Goal: Information Seeking & Learning: Learn about a topic

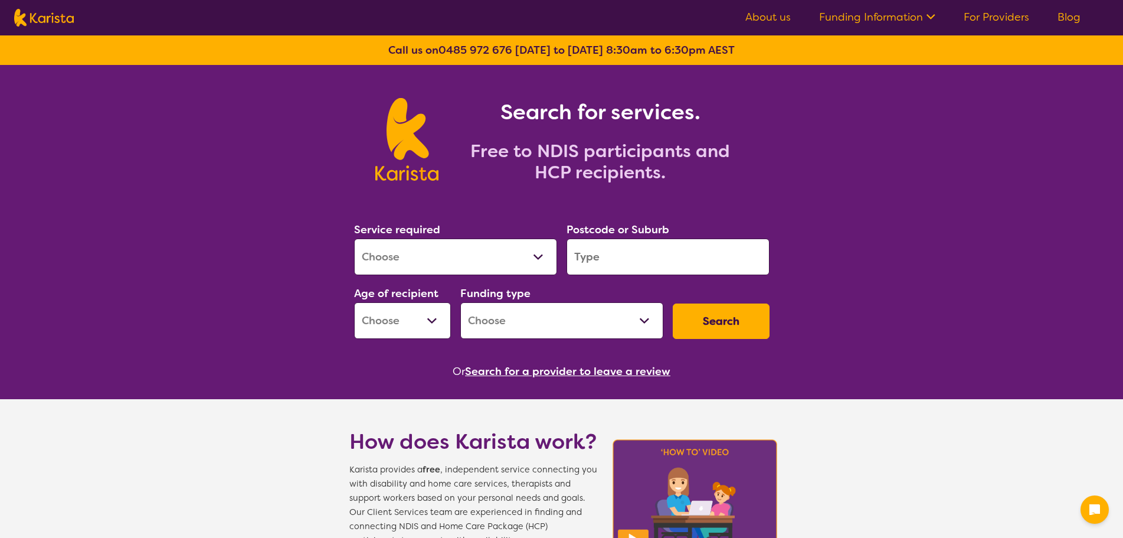
click at [515, 249] on select "Allied Health Assistant Assessment ([MEDICAL_DATA] or [MEDICAL_DATA]) Behaviour…" at bounding box center [455, 256] width 203 height 37
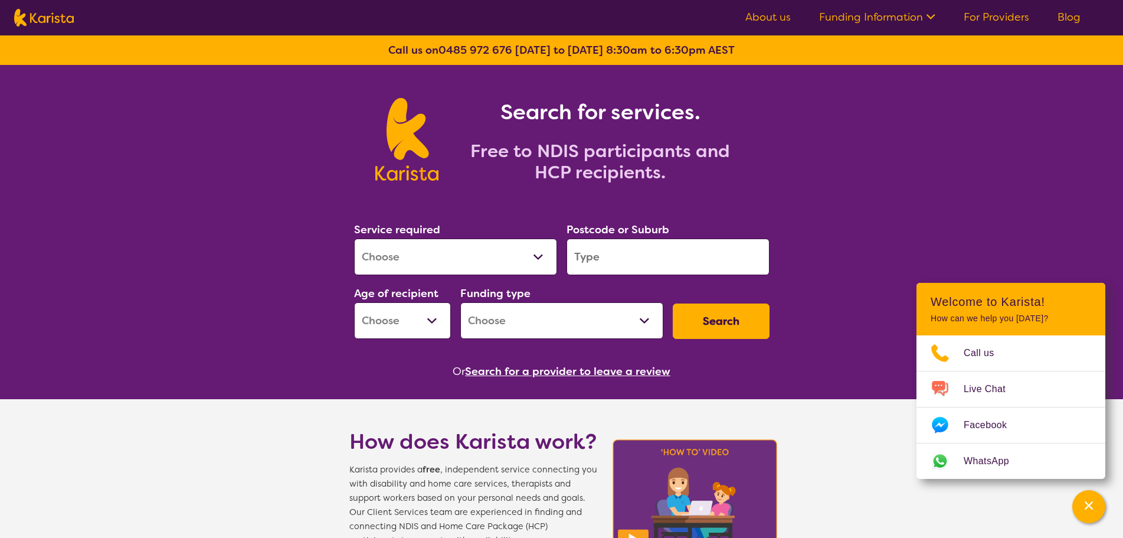
click at [457, 251] on select "Allied Health Assistant Assessment ([MEDICAL_DATA] or [MEDICAL_DATA]) Behaviour…" at bounding box center [455, 256] width 203 height 37
select select "Physiotherapy"
click at [354, 238] on select "Allied Health Assistant Assessment ([MEDICAL_DATA] or [MEDICAL_DATA]) Behaviour…" at bounding box center [455, 256] width 203 height 37
click at [669, 263] on input "search" at bounding box center [668, 256] width 203 height 37
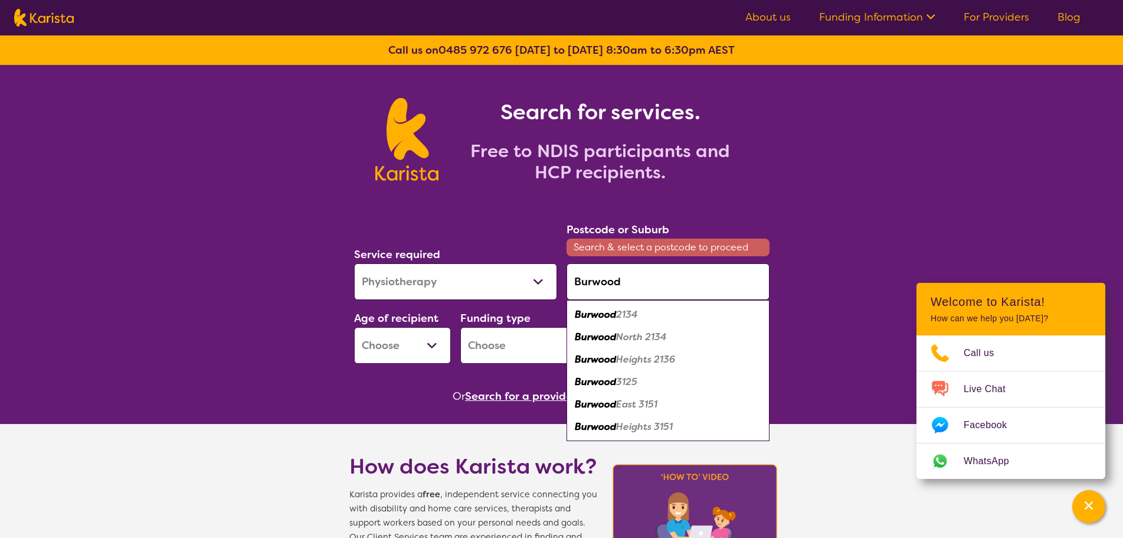
click at [654, 317] on div "Burwood 2134" at bounding box center [667, 314] width 191 height 22
type input "2134"
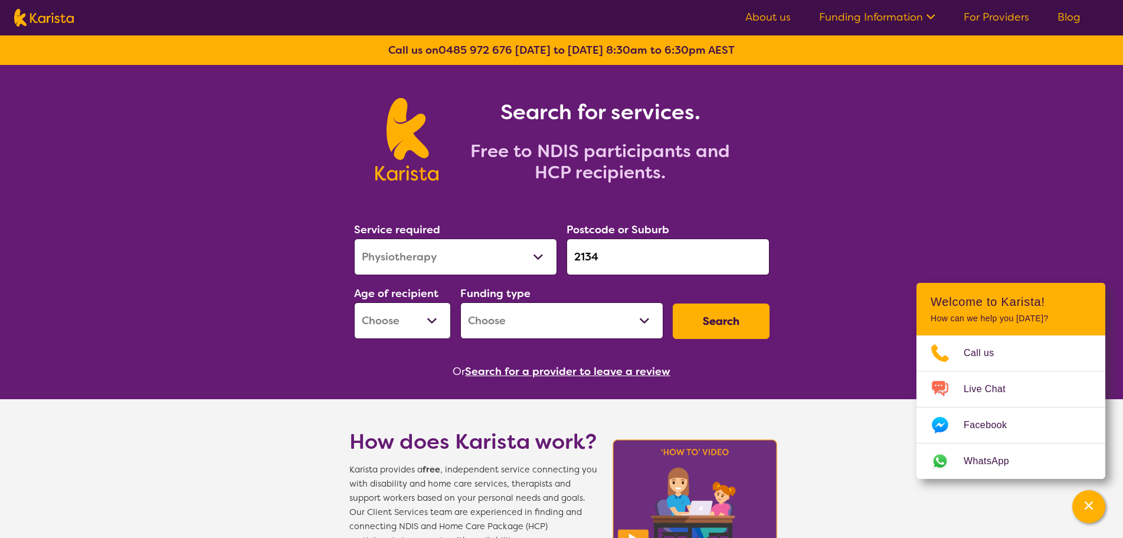
click at [425, 320] on select "Early Childhood - 0 to 9 Child - 10 to 11 Adolescent - 12 to 17 Adult - 18 to 6…" at bounding box center [402, 320] width 97 height 37
select select "AS"
click at [354, 302] on select "Early Childhood - 0 to 9 Child - 10 to 11 Adolescent - 12 to 17 Adult - 18 to 6…" at bounding box center [402, 320] width 97 height 37
click at [522, 315] on select "Home Care Package (HCP) National Disability Insurance Scheme (NDIS) I don't know" at bounding box center [561, 320] width 203 height 37
select select "NDIS"
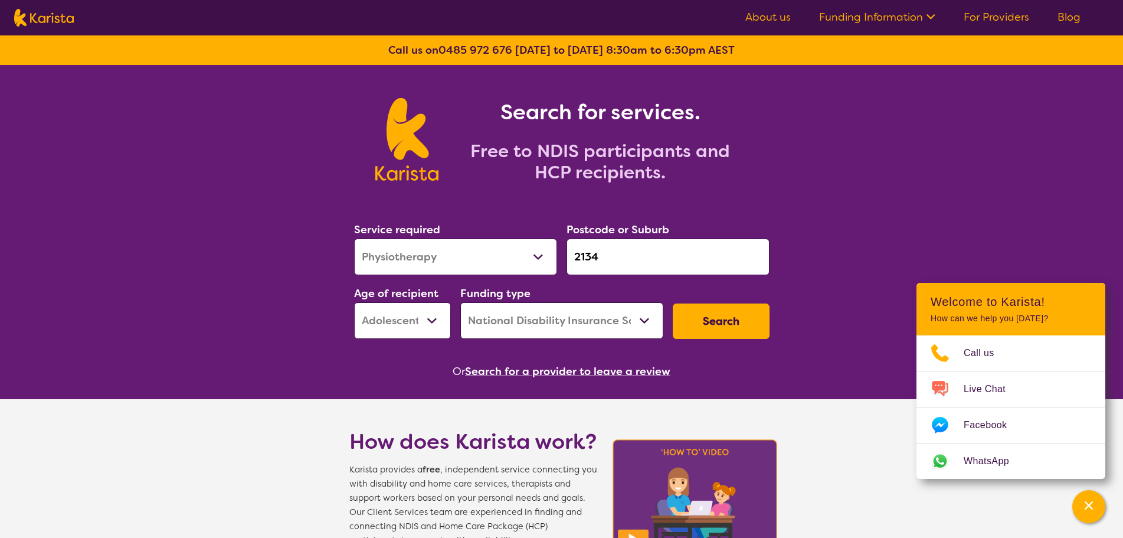
click at [460, 302] on select "Home Care Package (HCP) National Disability Insurance Scheme (NDIS) I don't know" at bounding box center [561, 320] width 203 height 37
click at [736, 312] on button "Search" at bounding box center [721, 320] width 97 height 35
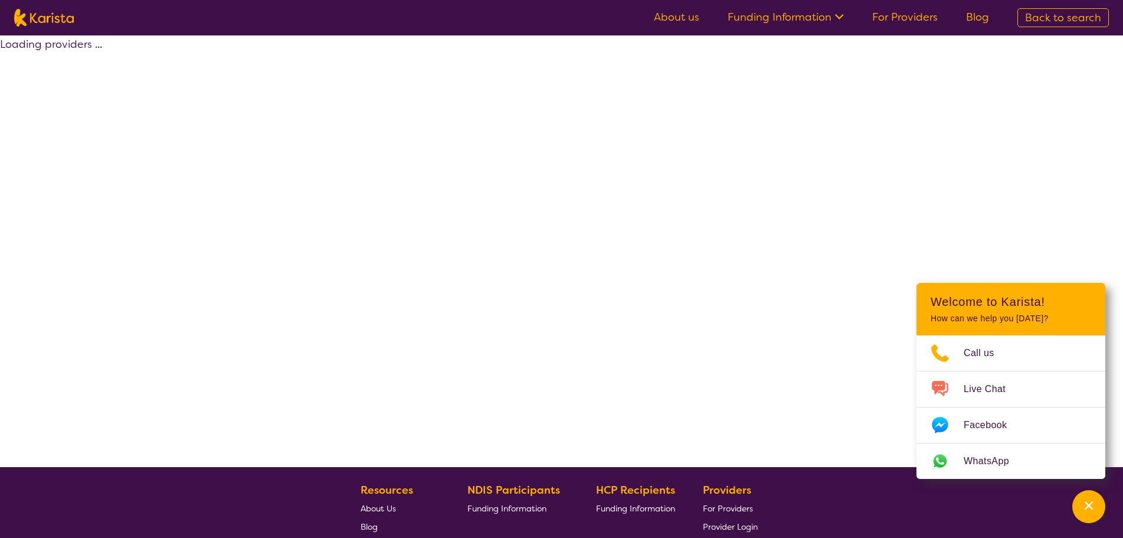
select select "by_score"
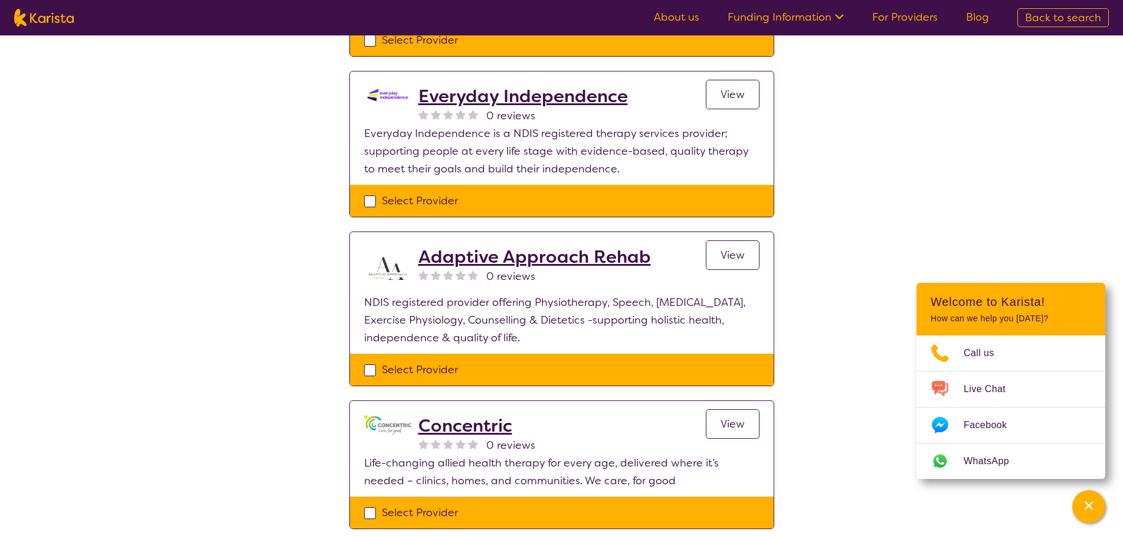
scroll to position [885, 0]
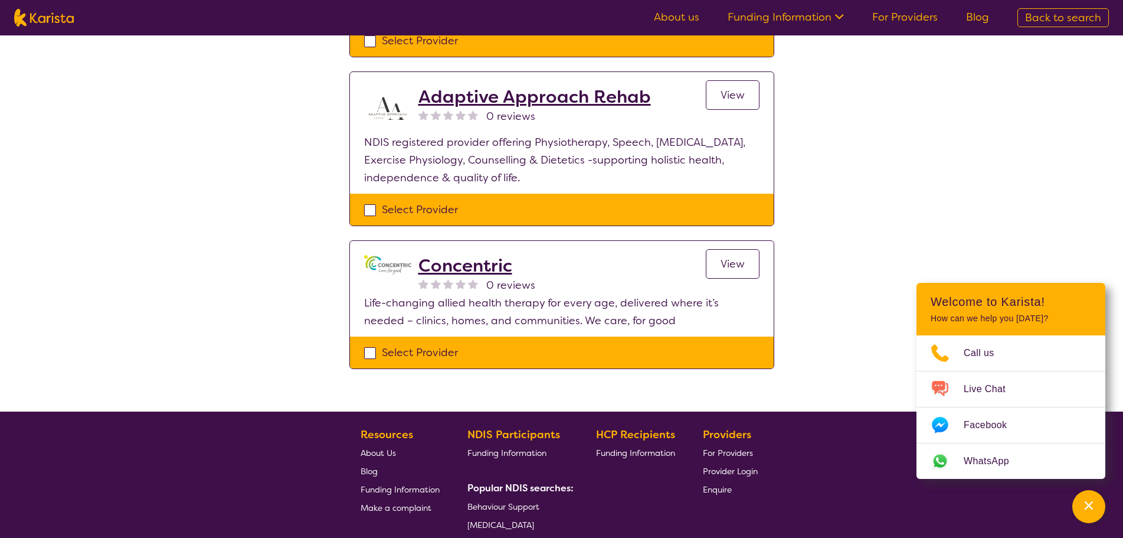
click at [467, 266] on h2 "Concentric" at bounding box center [476, 265] width 117 height 21
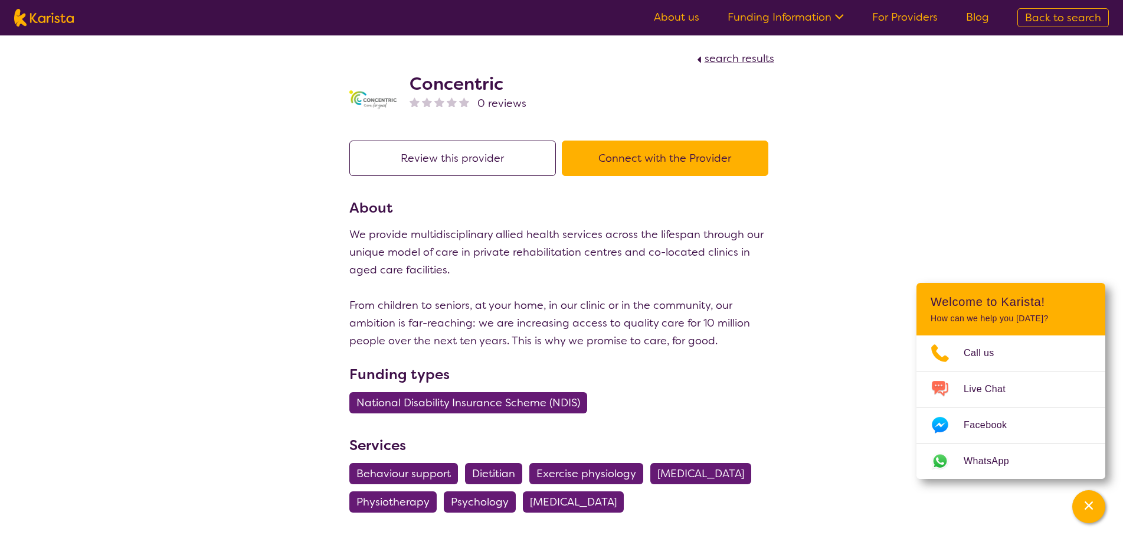
click at [936, 190] on div "search results Concentric 0 reviews Review this provider Connect with the Provi…" at bounding box center [561, 317] width 1123 height 564
click at [1091, 495] on div "Channel Menu" at bounding box center [1089, 506] width 24 height 26
